Goal: Task Accomplishment & Management: Use online tool/utility

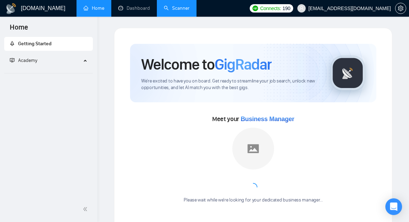
click at [171, 11] on link "Scanner" at bounding box center [177, 8] width 26 height 6
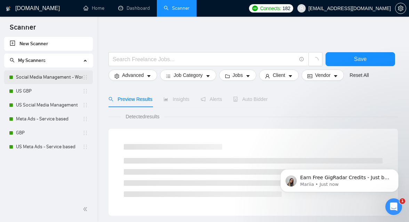
click at [60, 77] on link "Social Media Management - Worldwide" at bounding box center [49, 77] width 66 height 14
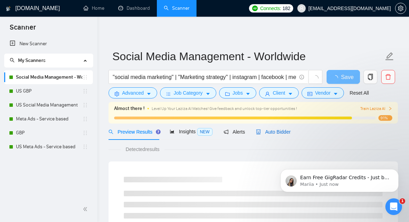
click at [266, 131] on span "Auto Bidder" at bounding box center [273, 132] width 34 height 6
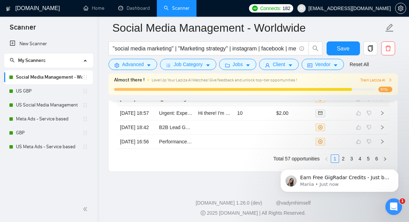
scroll to position [1997, 0]
click at [41, 93] on link "US GBP" at bounding box center [49, 91] width 66 height 14
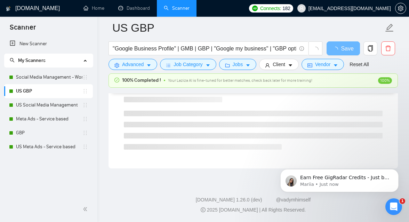
scroll to position [459, 0]
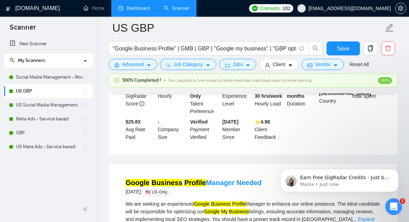
click at [130, 6] on link "Dashboard" at bounding box center [134, 8] width 32 height 6
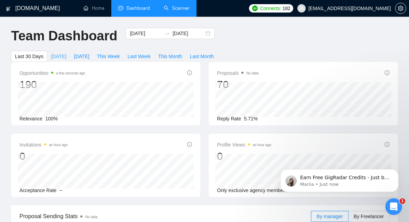
click at [61, 53] on span "[DATE]" at bounding box center [58, 56] width 15 height 8
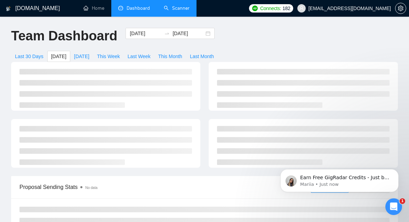
type input "[DATE]"
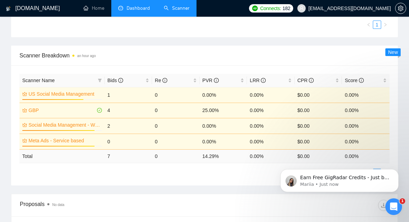
scroll to position [263, 0]
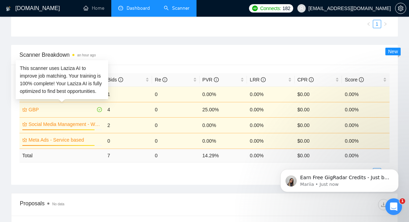
click at [38, 109] on link "GBP" at bounding box center [61, 110] width 67 height 8
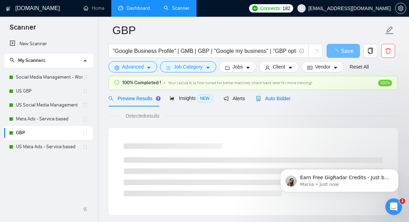
click at [278, 98] on span "Auto Bidder" at bounding box center [273, 99] width 34 height 6
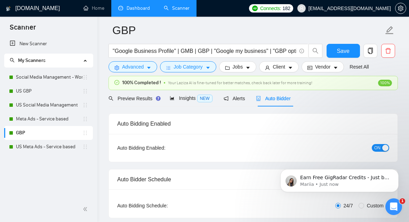
checkbox input "true"
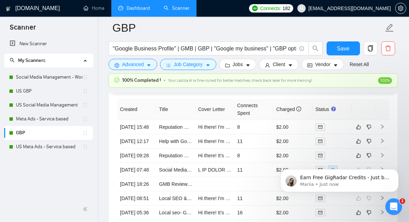
scroll to position [1876, 0]
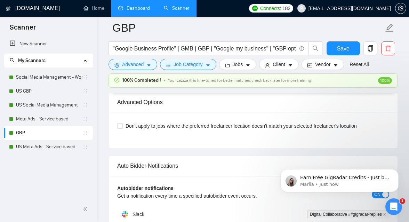
click at [44, 148] on link "US Meta Ads - Service based" at bounding box center [49, 147] width 66 height 14
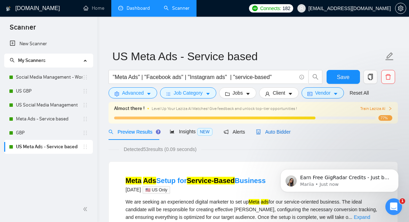
click at [270, 131] on span "Auto Bidder" at bounding box center [273, 132] width 34 height 6
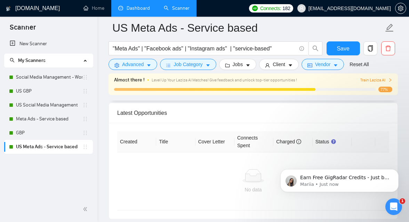
scroll to position [1734, 0]
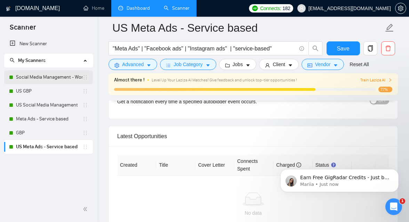
click at [48, 81] on link "Social Media Management - Worldwide" at bounding box center [49, 77] width 66 height 14
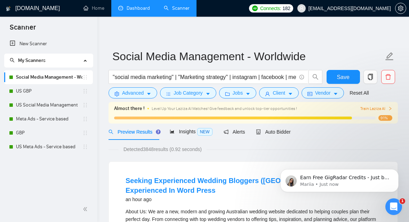
click at [278, 133] on span "Auto Bidder" at bounding box center [273, 132] width 34 height 6
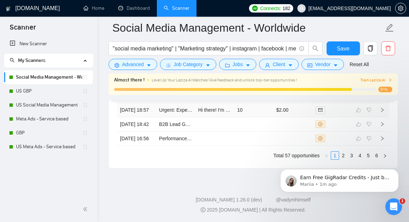
scroll to position [2039, 0]
click at [247, 117] on td "10" at bounding box center [253, 110] width 39 height 14
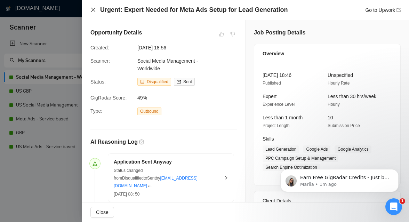
click at [93, 13] on icon "close" at bounding box center [93, 10] width 6 height 6
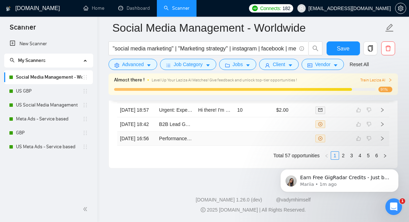
scroll to position [2066, 0]
click html "Earn Free GigRadar Credits - Just by Sharing Your Story! 💬 Want more credits fo…"
click at [41, 91] on link "US GBP" at bounding box center [49, 91] width 66 height 14
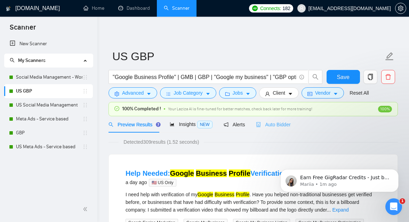
click at [274, 118] on div "Auto Bidder" at bounding box center [273, 124] width 34 height 16
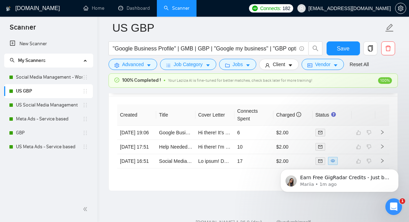
scroll to position [1782, 0]
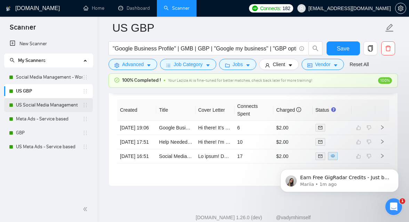
click at [30, 106] on link "US Social Media Management" at bounding box center [49, 105] width 66 height 14
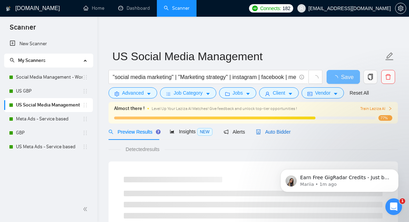
click at [284, 129] on span "Auto Bidder" at bounding box center [273, 132] width 34 height 6
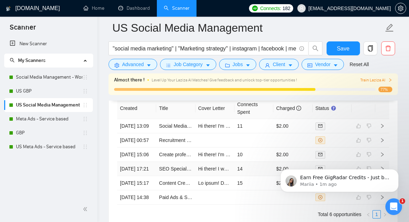
scroll to position [1791, 0]
click at [42, 118] on link "Meta Ads - Service based" at bounding box center [49, 119] width 66 height 14
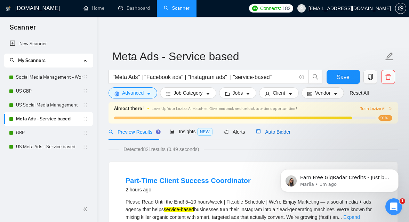
click at [286, 135] on div "Auto Bidder" at bounding box center [273, 132] width 34 height 8
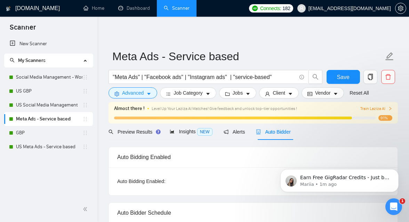
checkbox input "true"
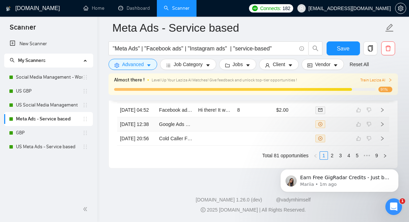
scroll to position [2033, 0]
click at [48, 135] on link "GBP" at bounding box center [49, 133] width 66 height 14
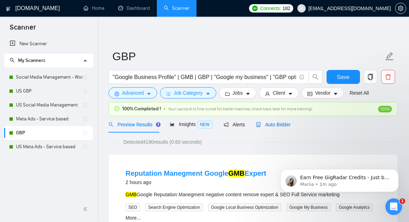
click at [285, 123] on span "Auto Bidder" at bounding box center [273, 125] width 34 height 6
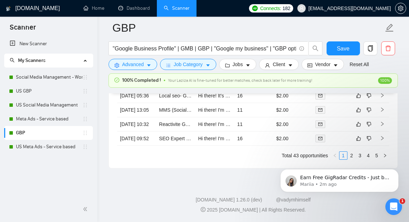
scroll to position [2042, 0]
click at [46, 148] on link "US Meta Ads - Service based" at bounding box center [49, 147] width 66 height 14
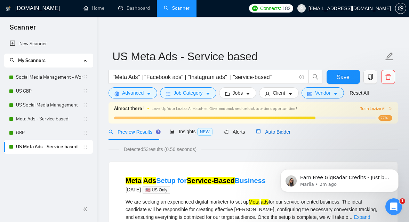
click at [285, 135] on div "Auto Bidder" at bounding box center [273, 132] width 34 height 8
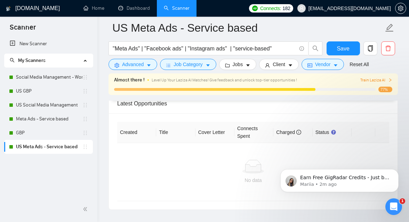
scroll to position [1764, 0]
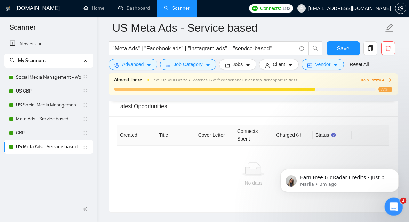
click at [395, 206] on icon "Open Intercom Messenger" at bounding box center [392, 205] width 11 height 11
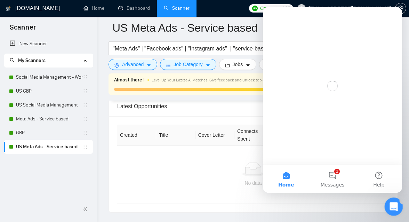
scroll to position [0, 0]
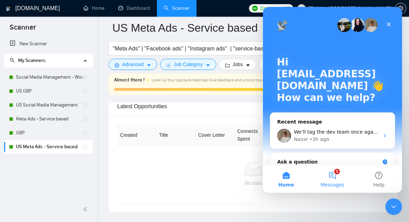
click at [333, 181] on button "1 Messages" at bounding box center [332, 179] width 46 height 28
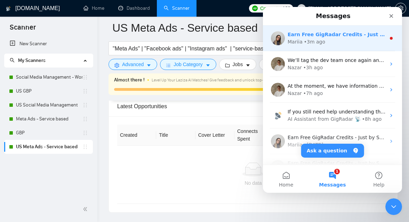
click at [304, 39] on div "• 3m ago" at bounding box center [314, 41] width 21 height 7
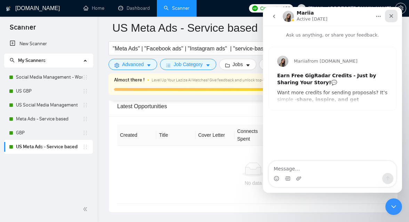
click at [389, 16] on icon "Close" at bounding box center [391, 16] width 6 height 6
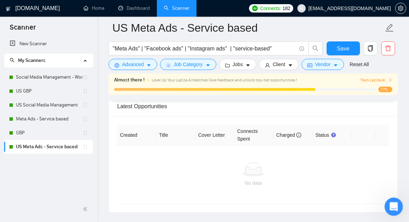
click at [391, 204] on icon "Open Intercom Messenger" at bounding box center [392, 205] width 11 height 11
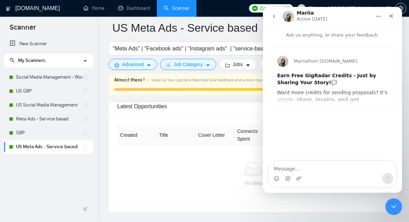
click at [272, 17] on icon "go back" at bounding box center [274, 17] width 6 height 6
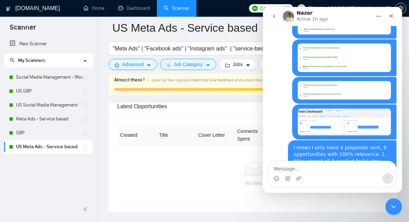
scroll to position [1596, 0]
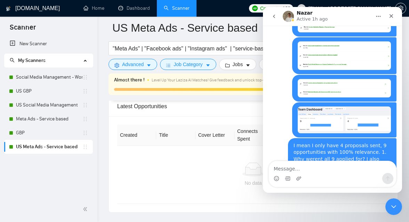
click at [297, 172] on textarea "Message…" at bounding box center [332, 167] width 127 height 12
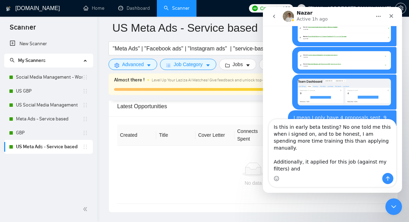
scroll to position [1631, 0]
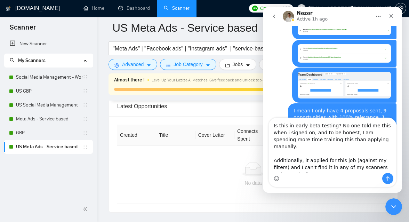
type textarea "Is this in early beta testing? No one told me this when i signed on, and to be …"
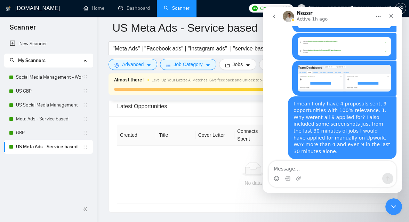
scroll to position [1661, 0]
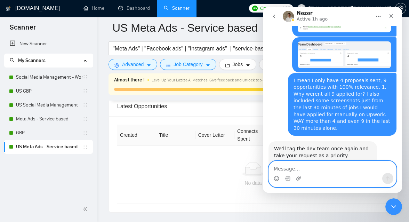
click at [296, 179] on icon "Upload attachment" at bounding box center [298, 178] width 5 height 4
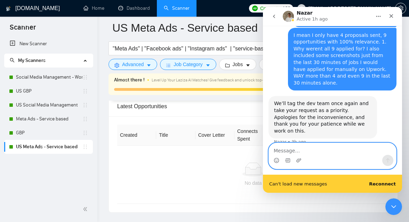
scroll to position [1725, 0]
